Goal: Task Accomplishment & Management: Manage account settings

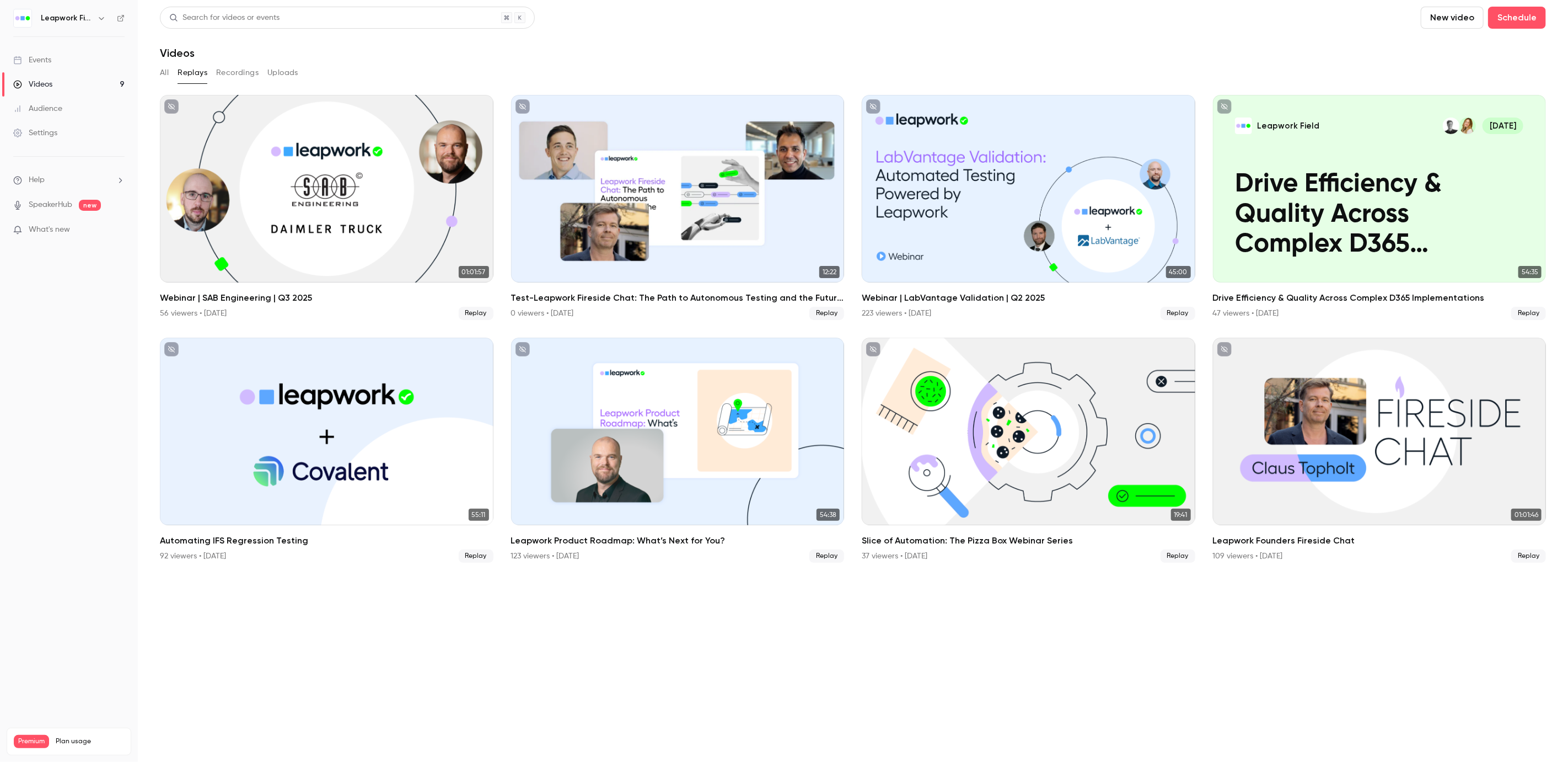
click at [47, 57] on div "Events" at bounding box center [32, 60] width 38 height 11
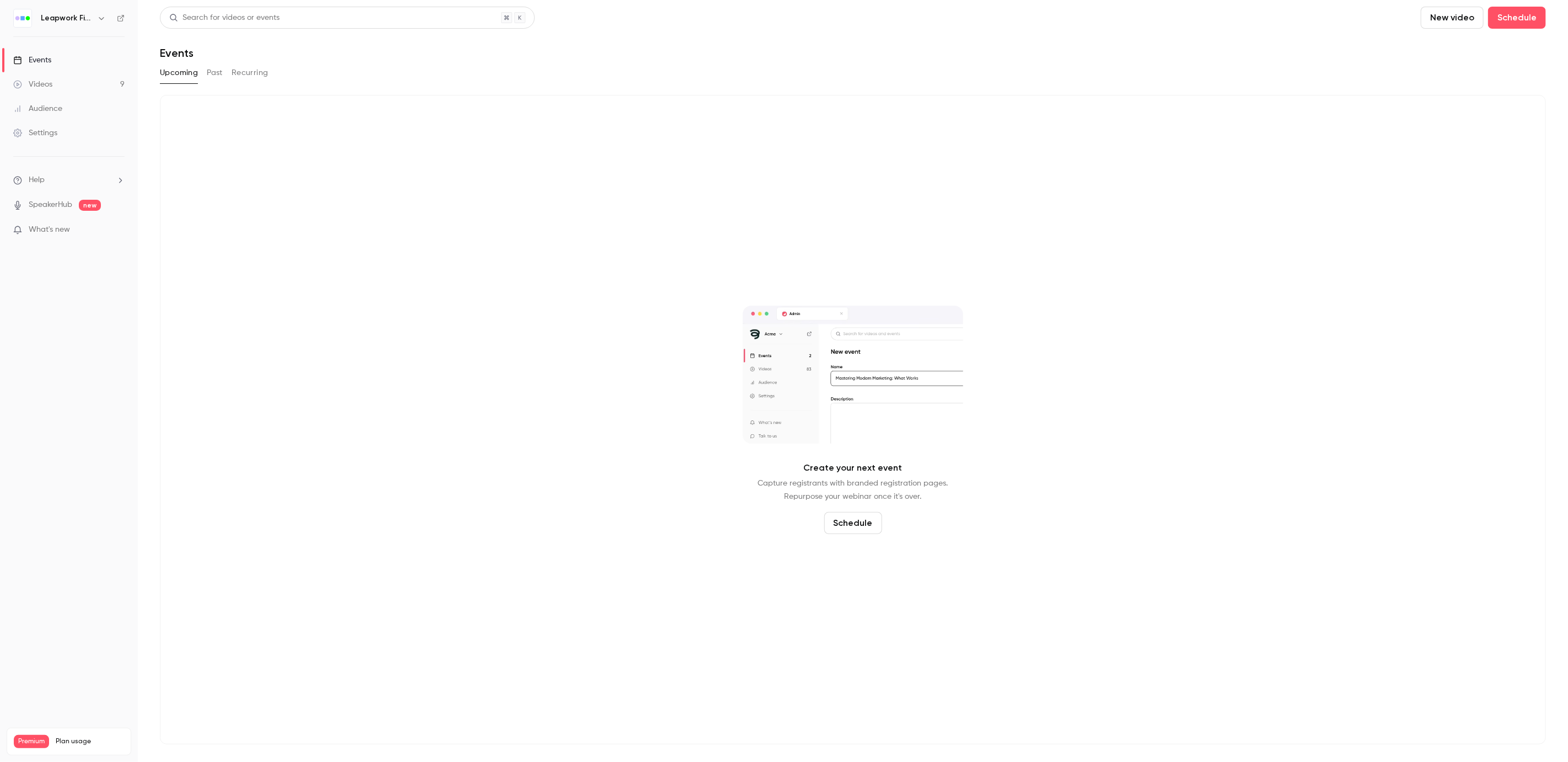
click at [218, 74] on button "Past" at bounding box center [214, 73] width 16 height 17
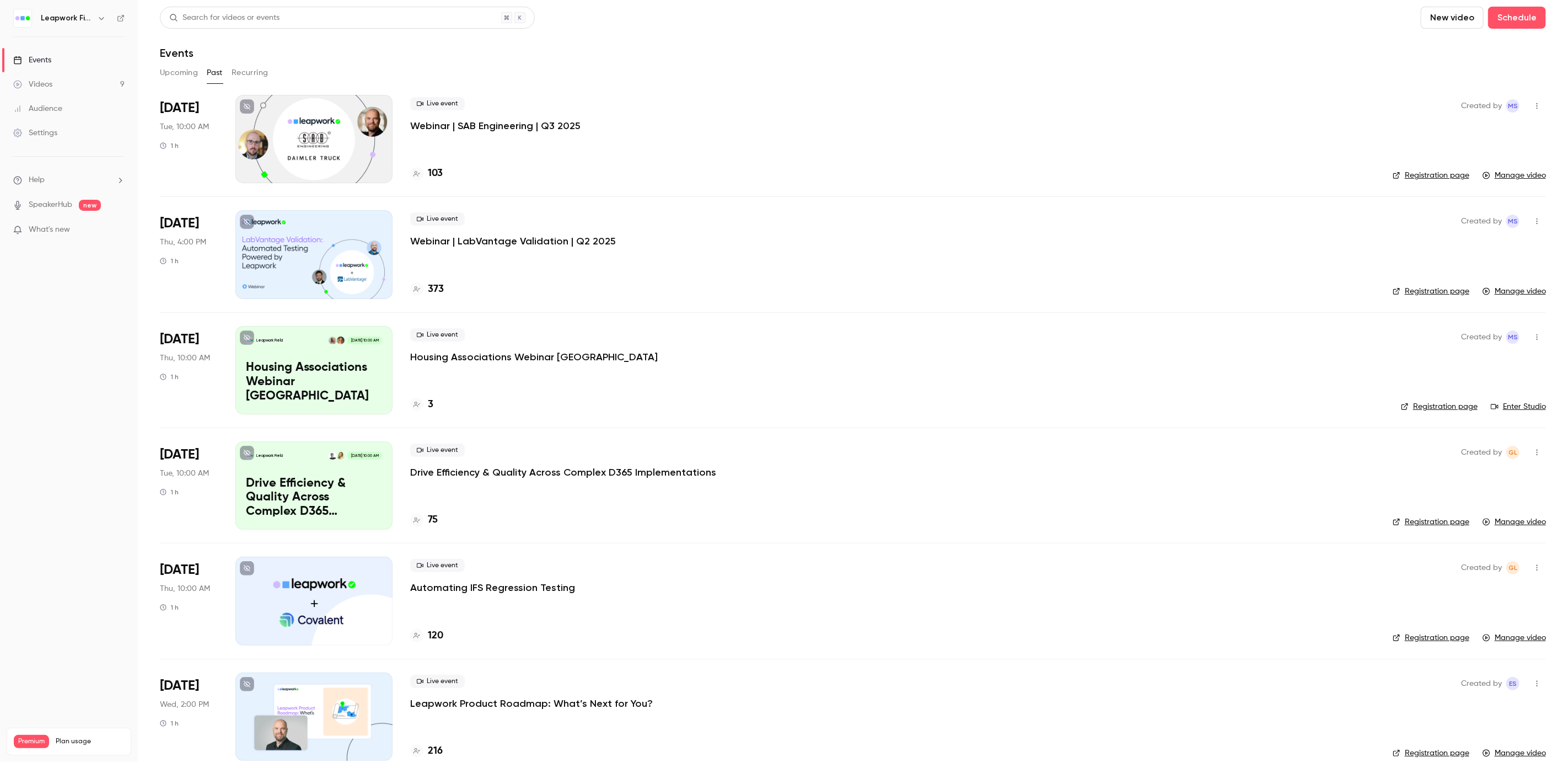
click at [1533, 335] on icon "button" at bounding box center [1537, 337] width 9 height 8
click at [1465, 481] on div "Delete" at bounding box center [1485, 479] width 84 height 11
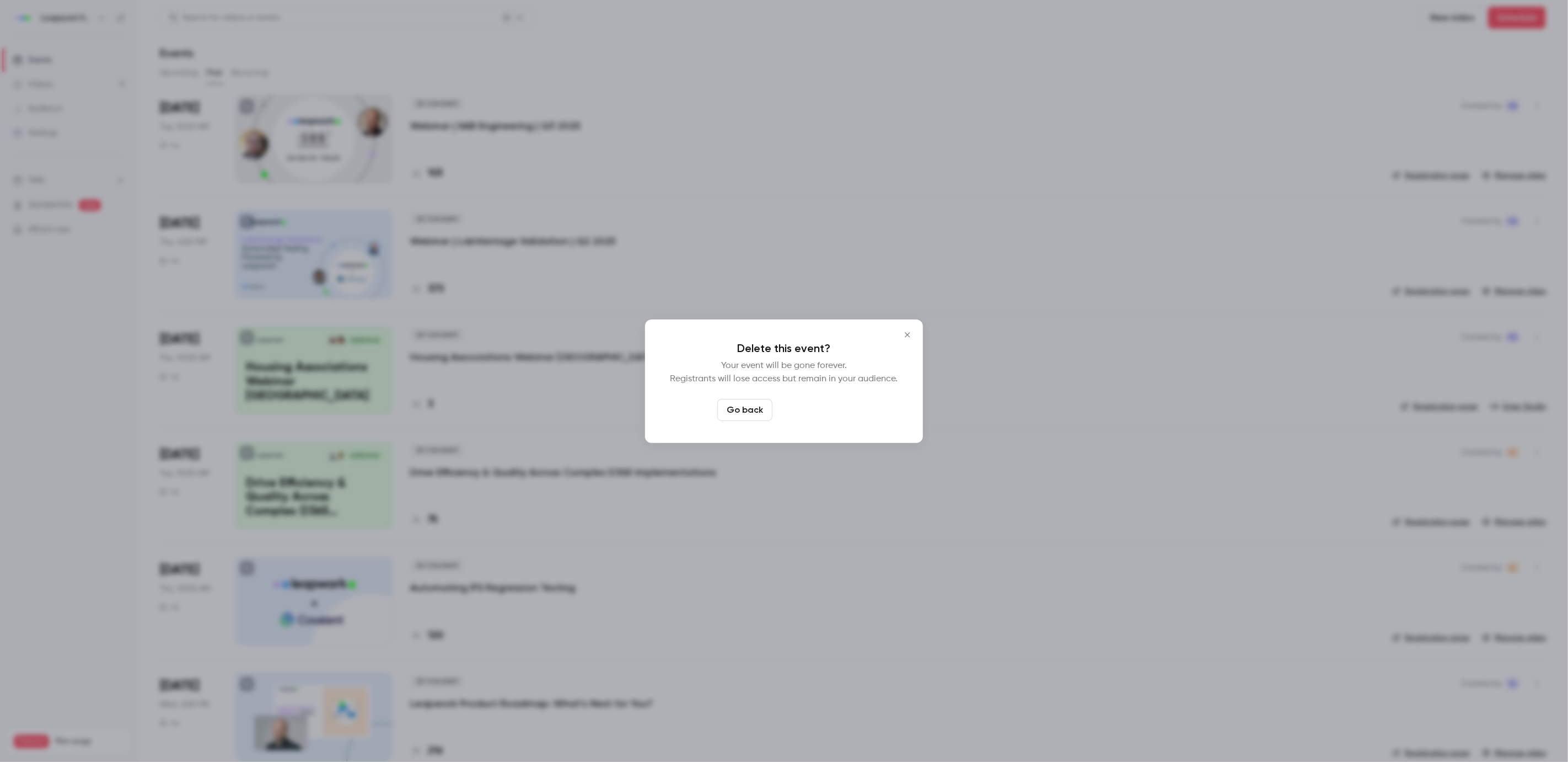
click at [807, 405] on button "Delete event" at bounding box center [814, 410] width 74 height 22
